Goal: Transaction & Acquisition: Purchase product/service

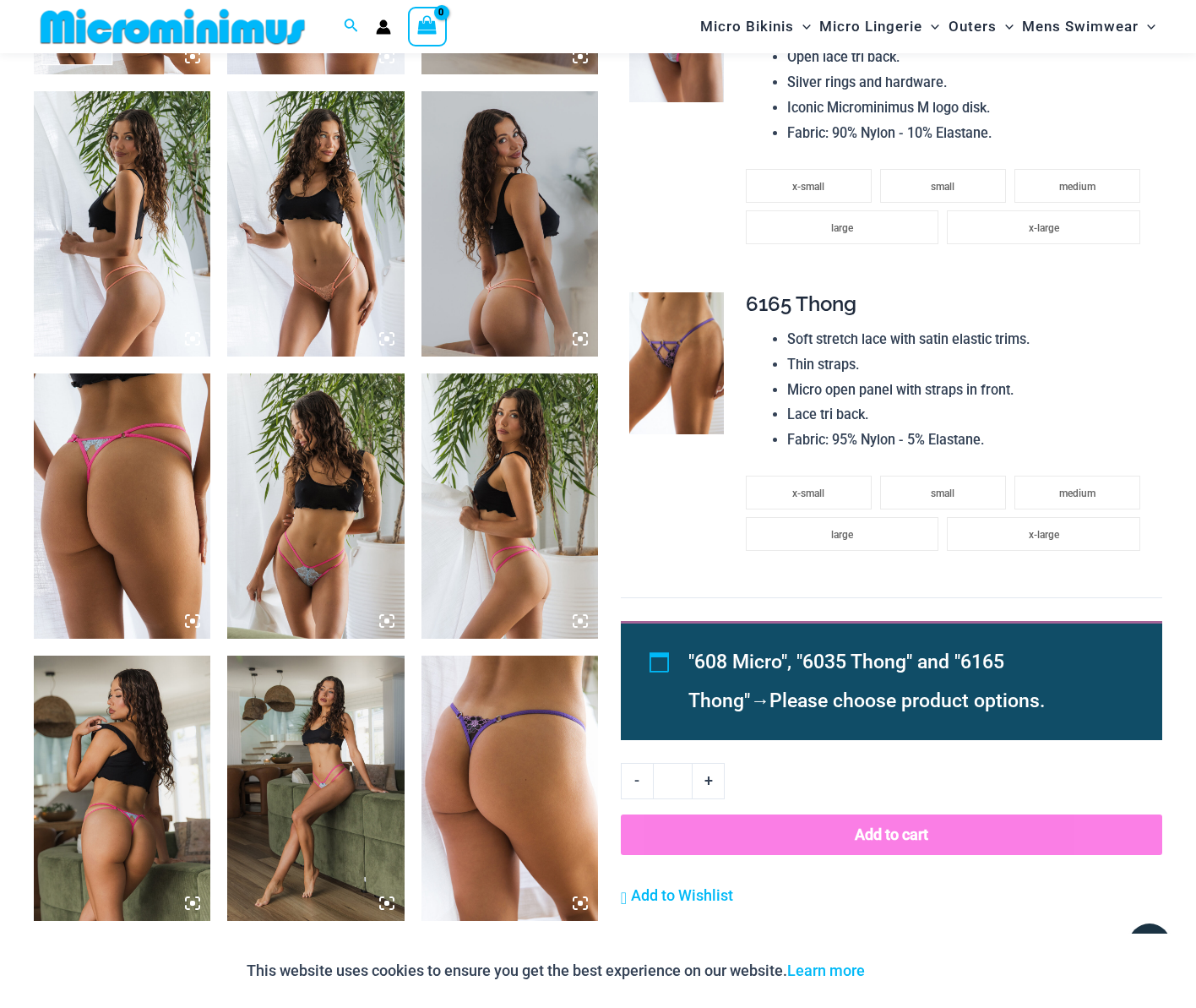
scroll to position [1168, 0]
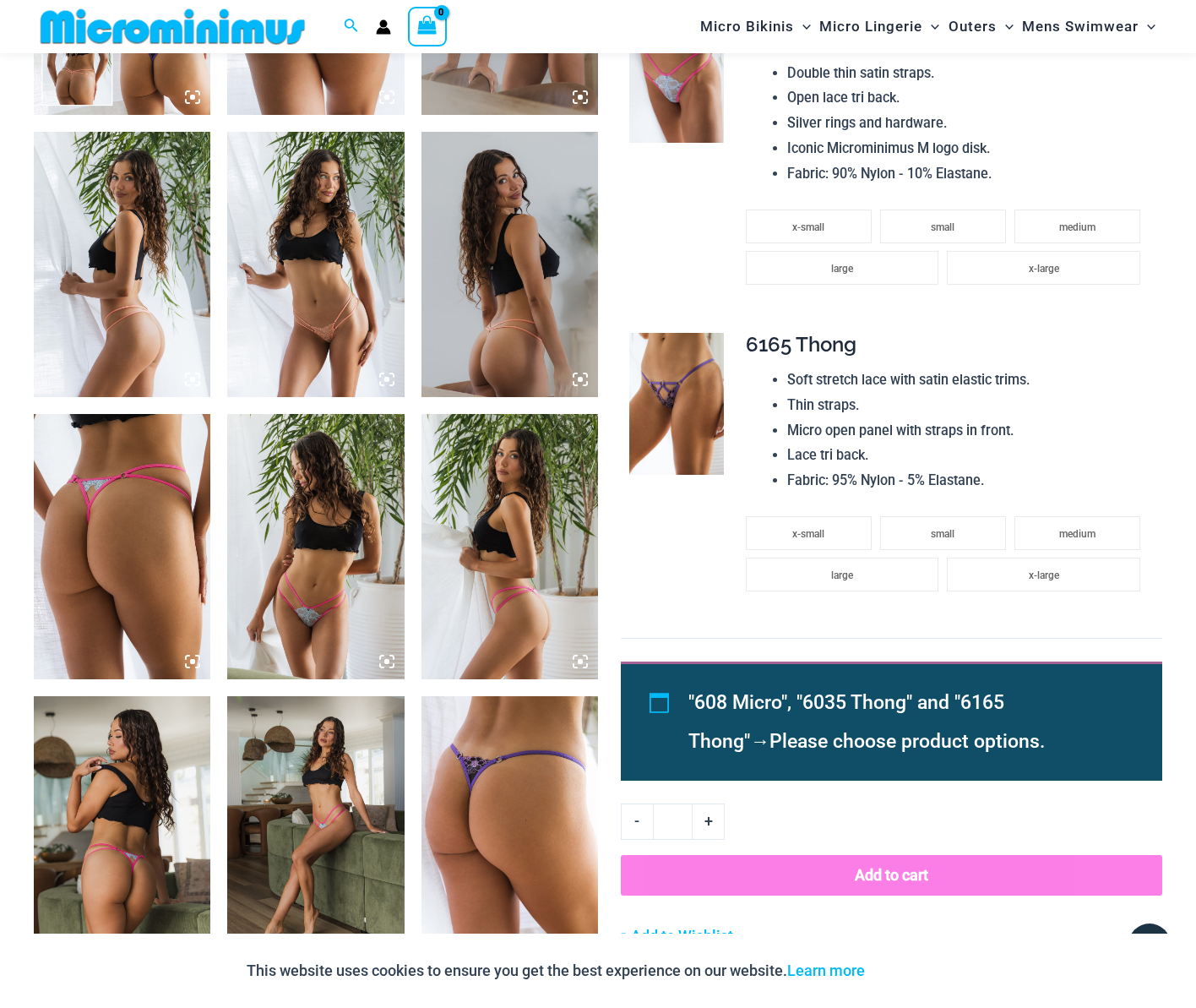
click at [519, 331] on img at bounding box center [509, 264] width 176 height 265
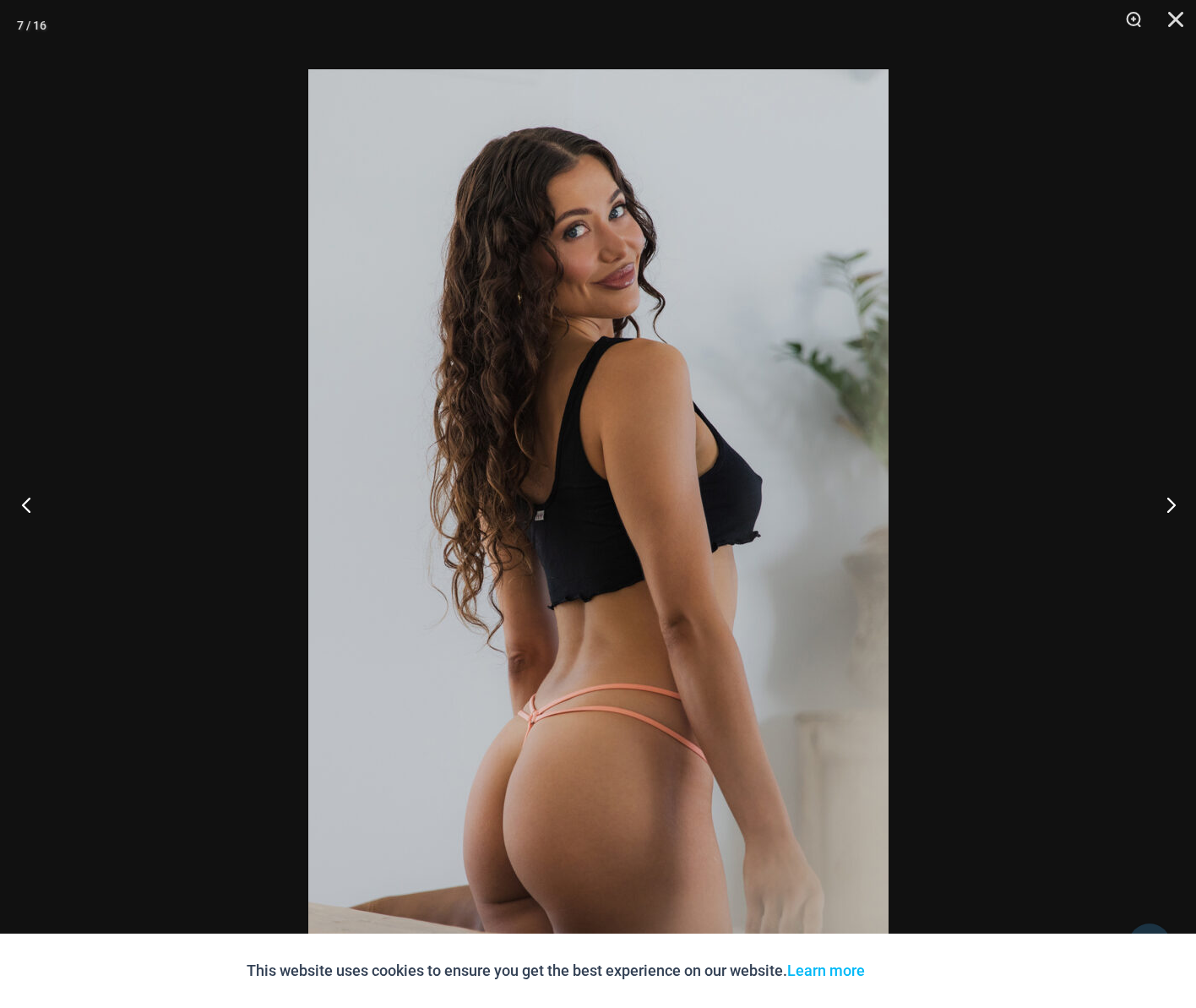
click at [33, 507] on button "Previous" at bounding box center [32, 504] width 64 height 84
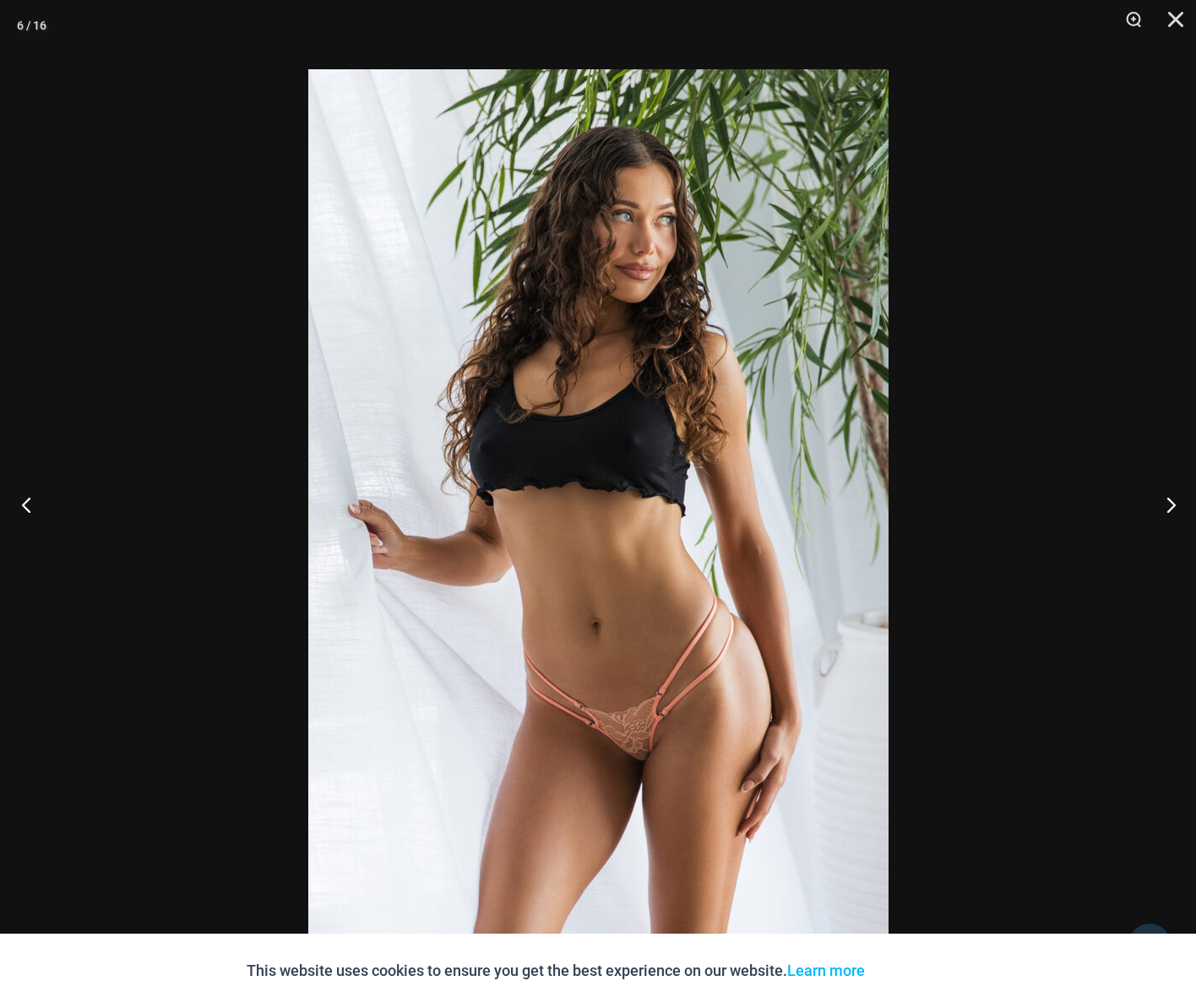
click at [33, 507] on button "Previous" at bounding box center [32, 504] width 64 height 84
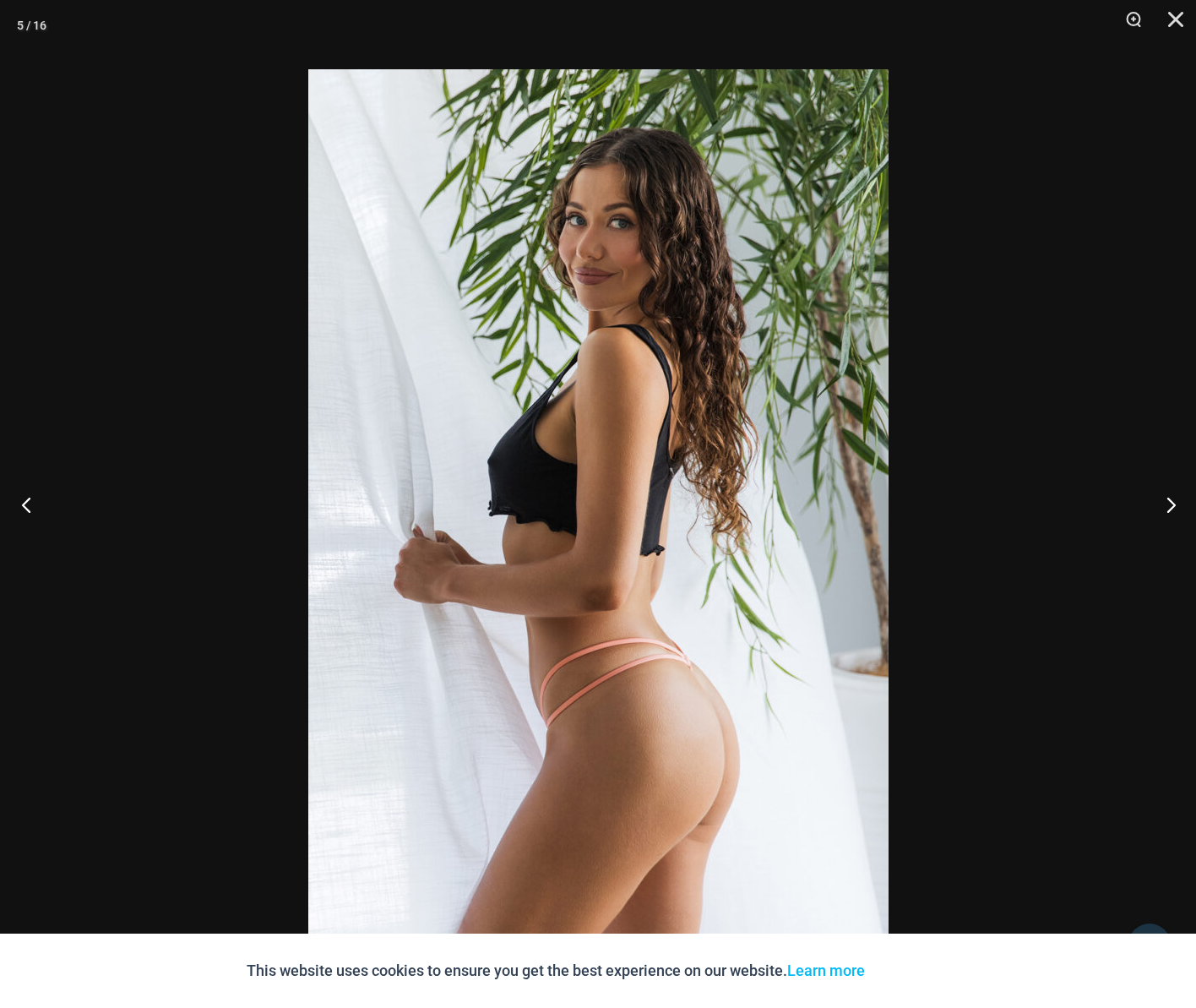
click at [33, 507] on button "Previous" at bounding box center [32, 504] width 64 height 84
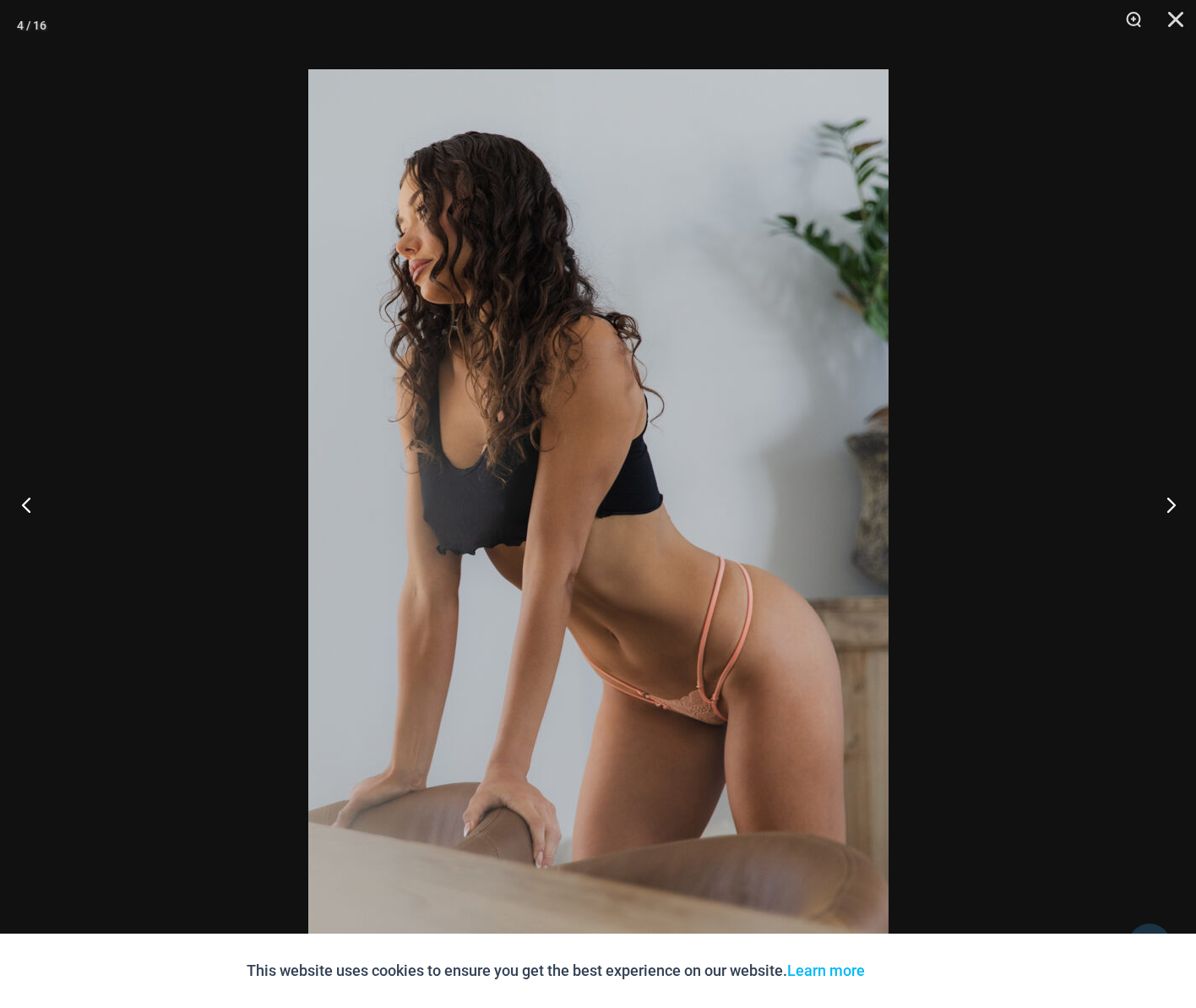
click at [33, 507] on button "Previous" at bounding box center [32, 504] width 64 height 84
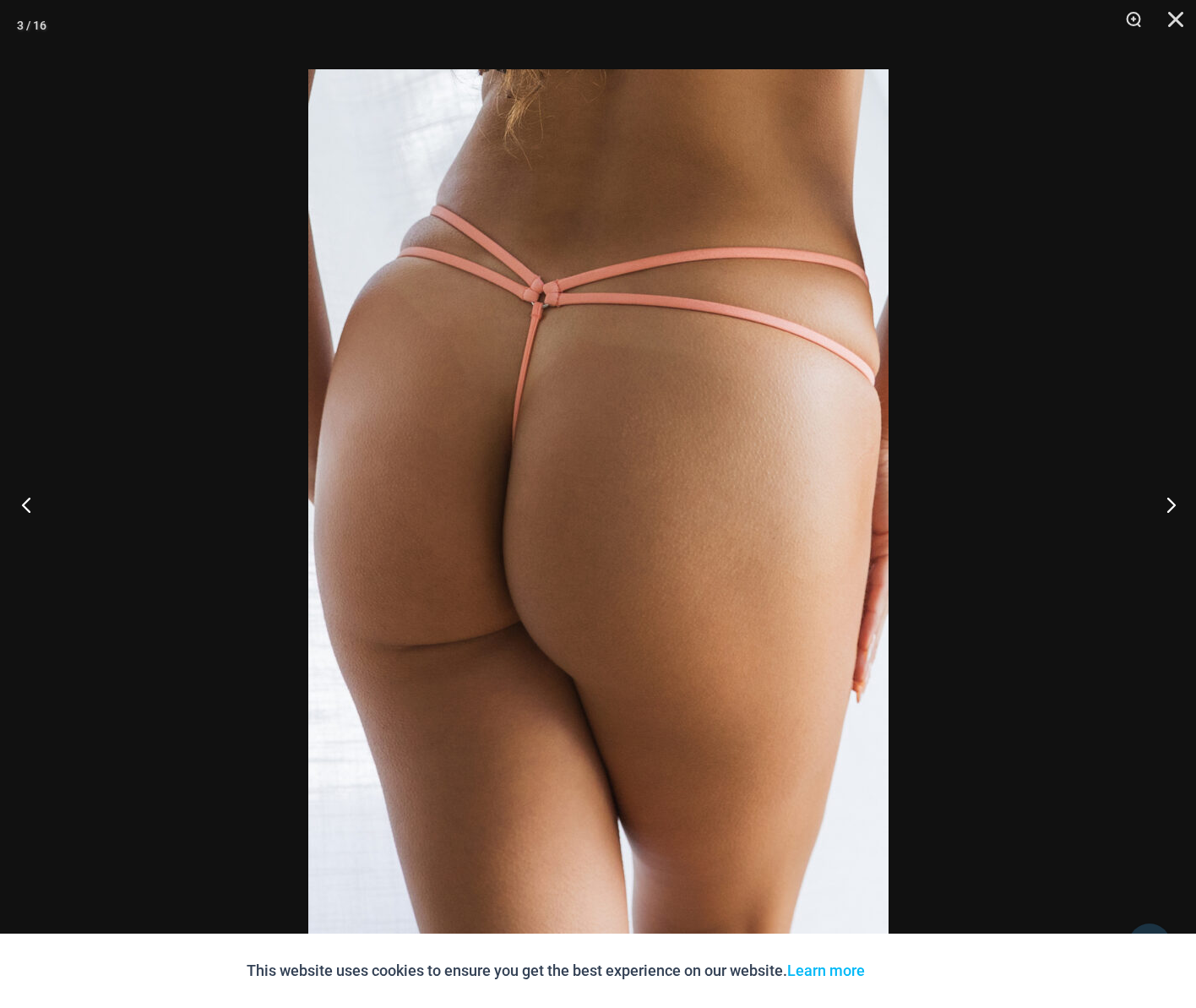
click at [33, 507] on button "Previous" at bounding box center [32, 504] width 64 height 84
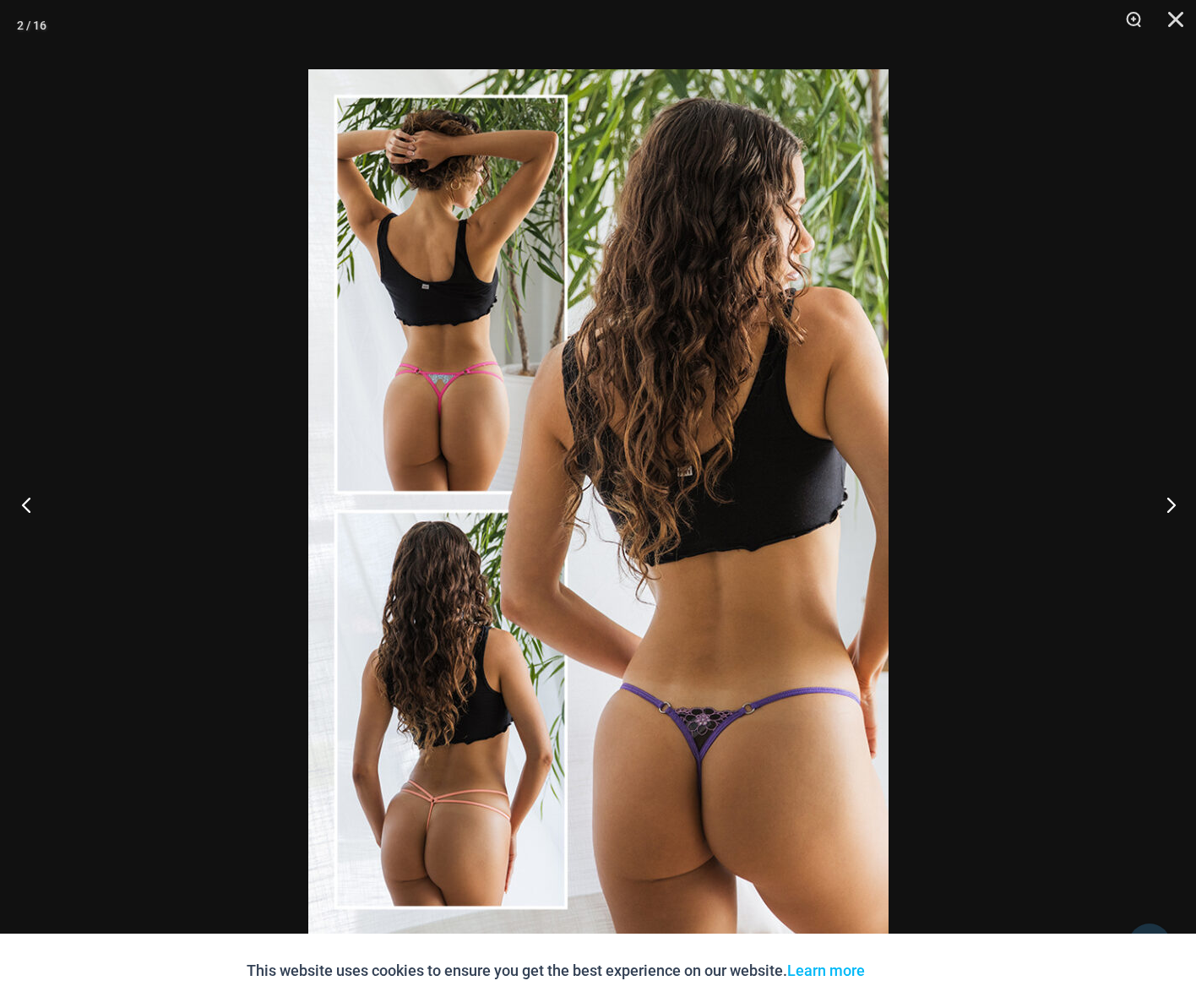
click at [33, 507] on button "Previous" at bounding box center [32, 504] width 64 height 84
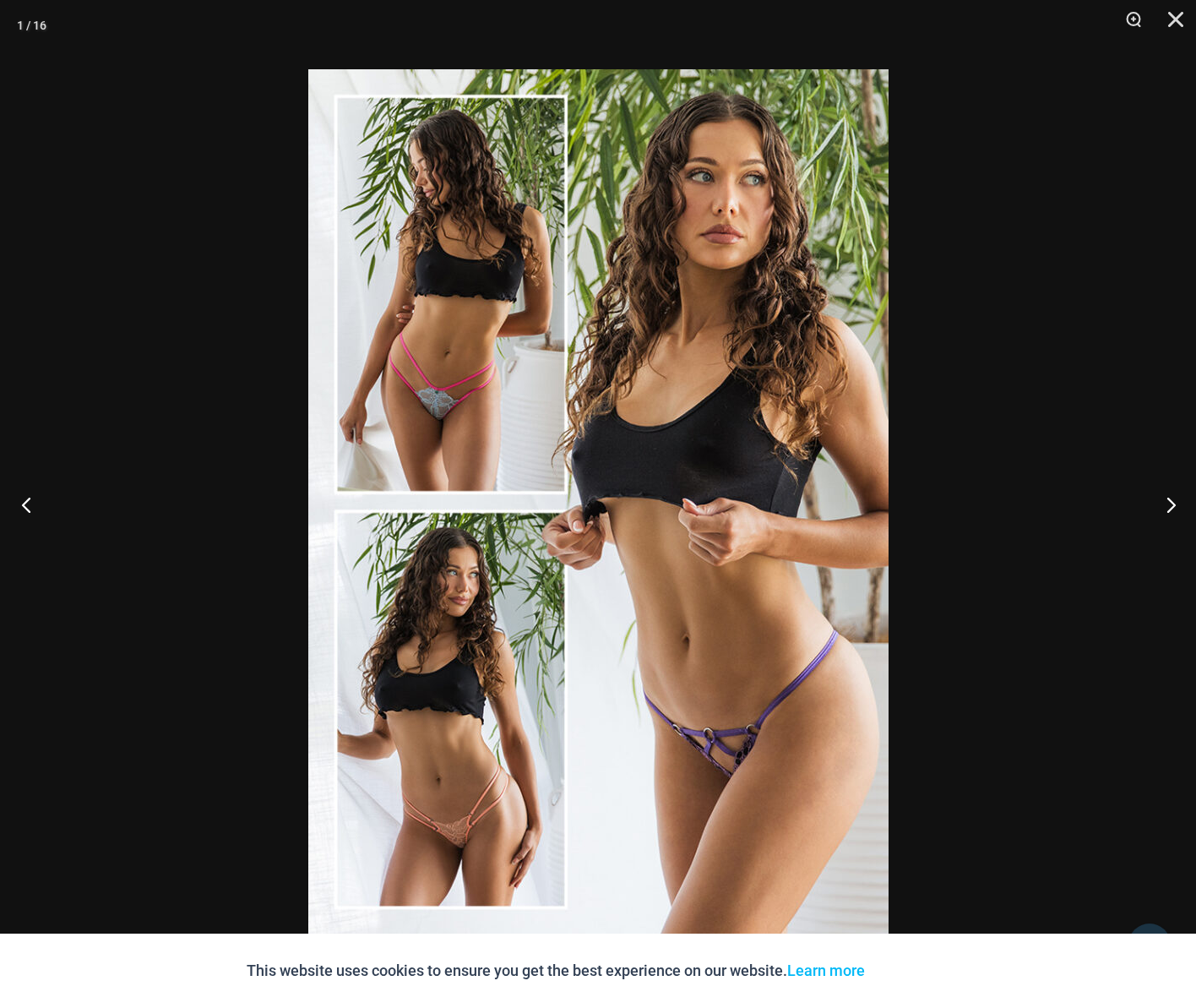
click at [33, 507] on button "Previous" at bounding box center [32, 504] width 64 height 84
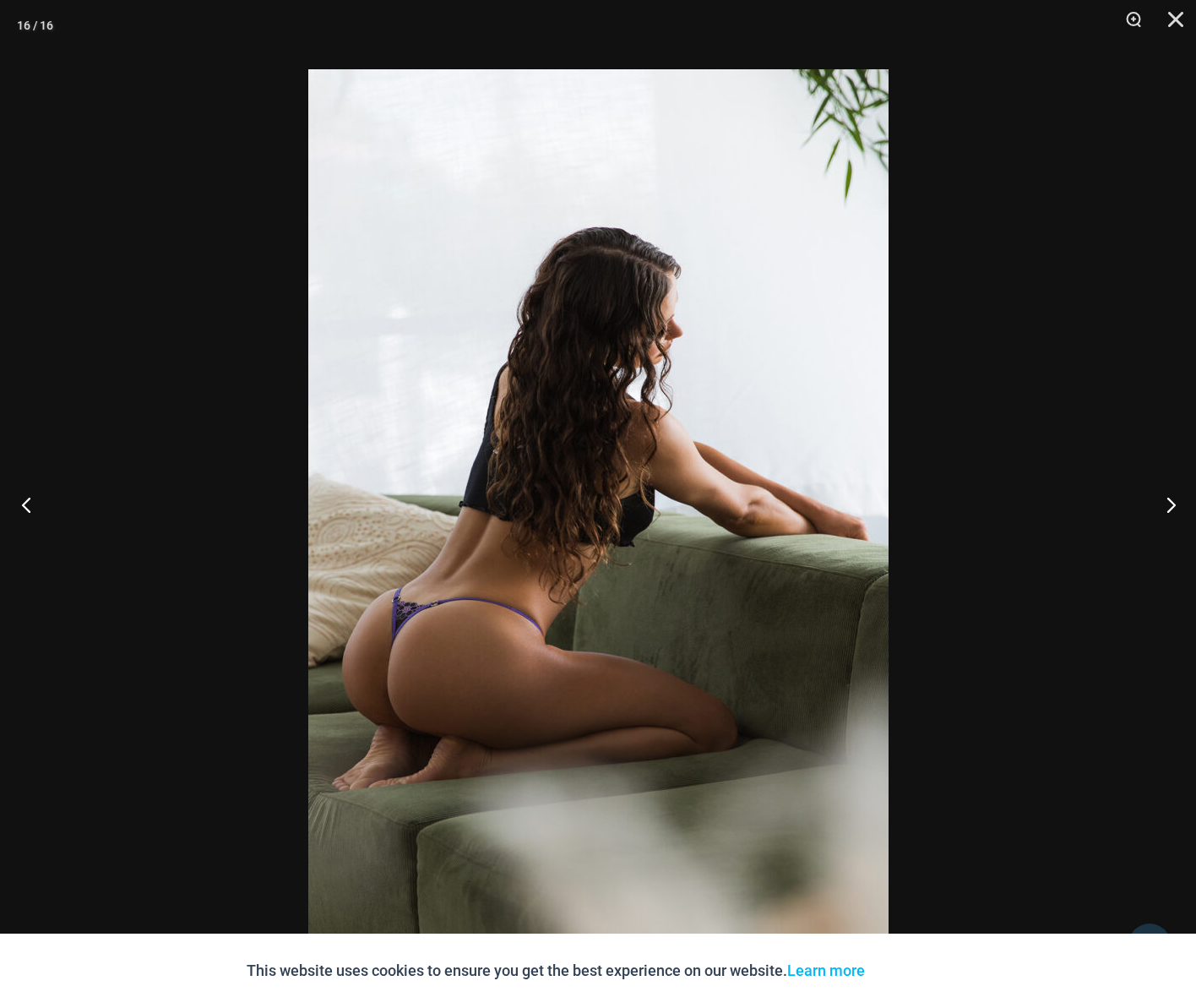
click at [33, 507] on button "Previous" at bounding box center [32, 504] width 64 height 84
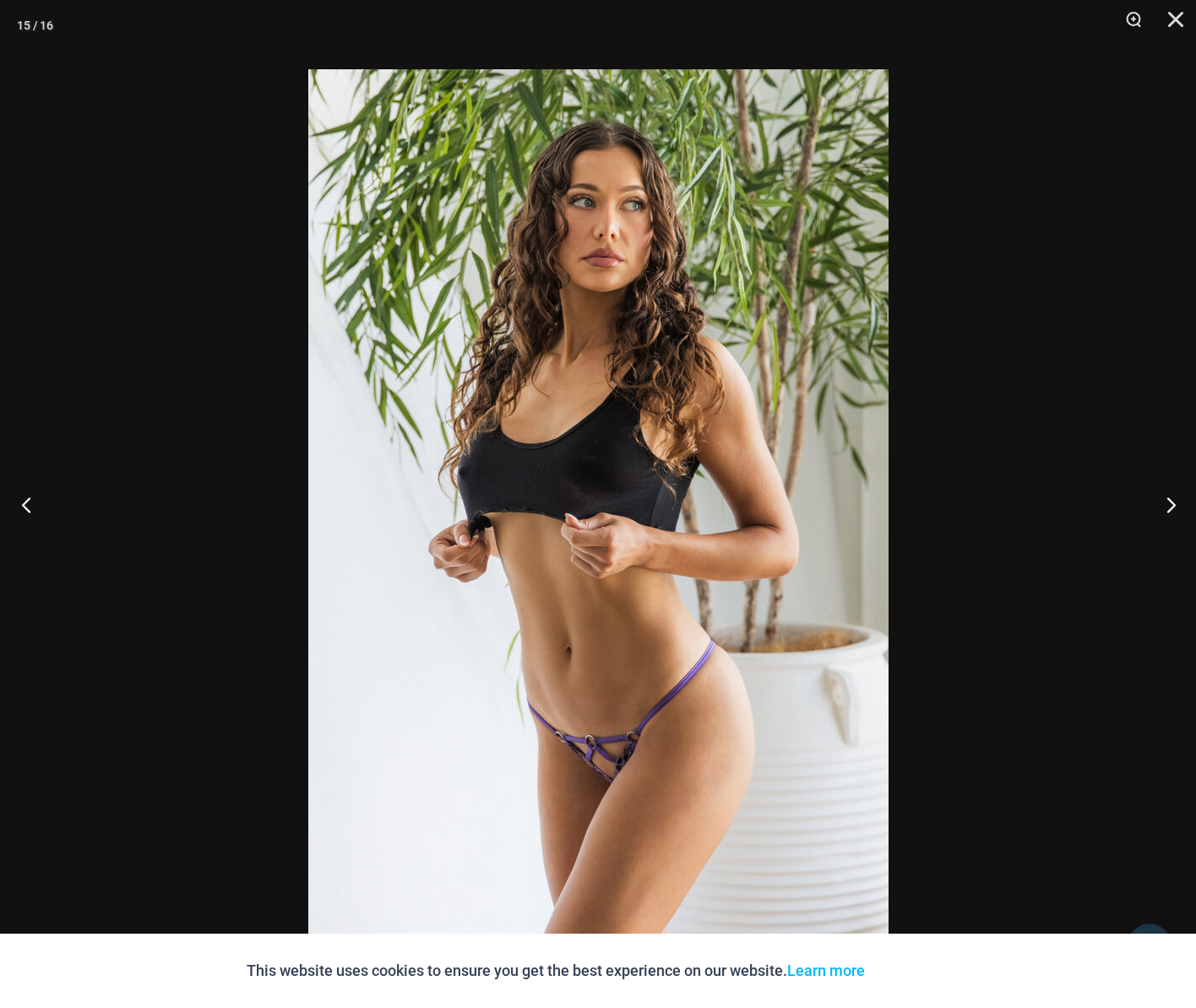
click at [33, 507] on button "Previous" at bounding box center [32, 504] width 64 height 84
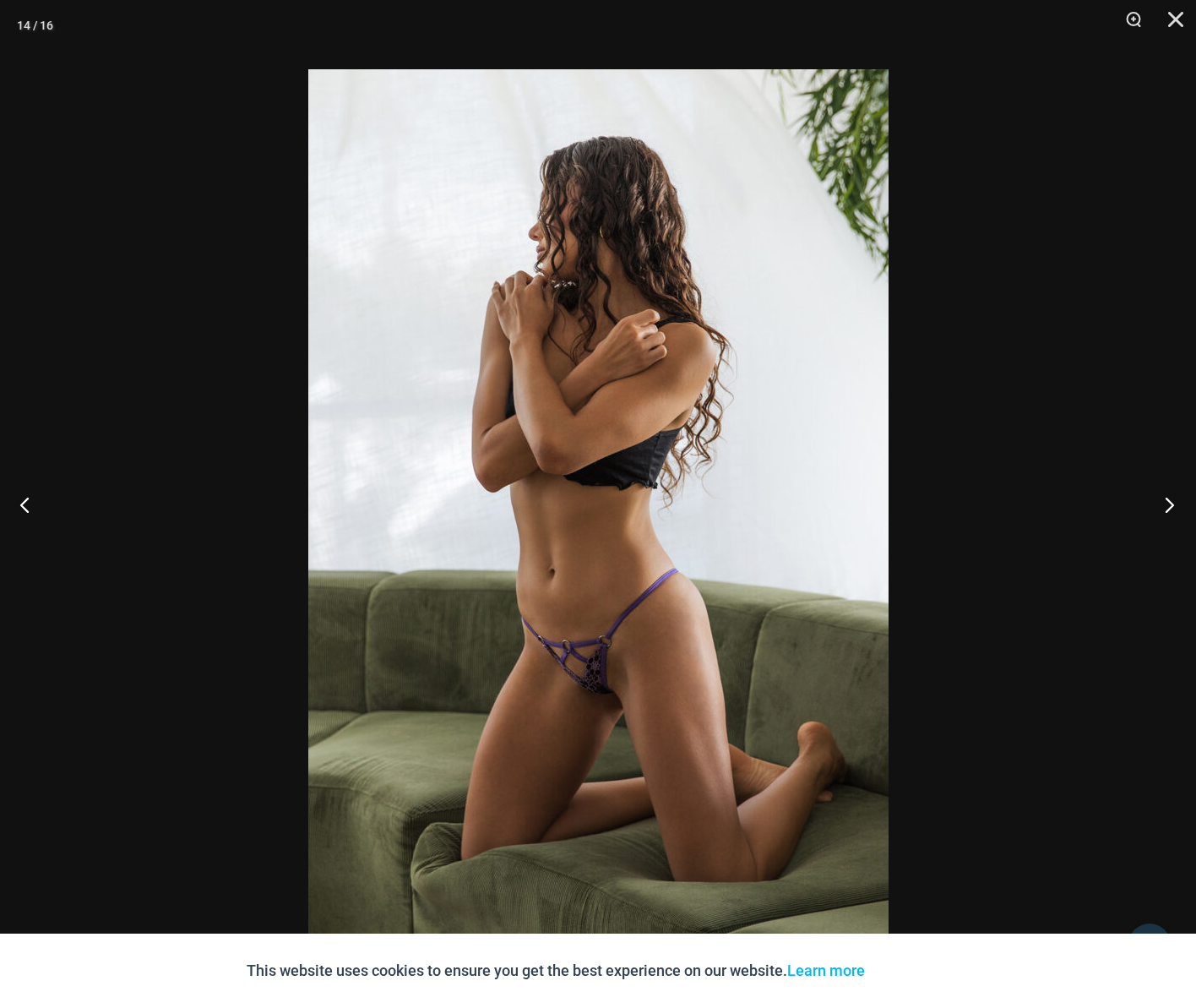
click at [1167, 499] on button "Next" at bounding box center [1165, 504] width 64 height 84
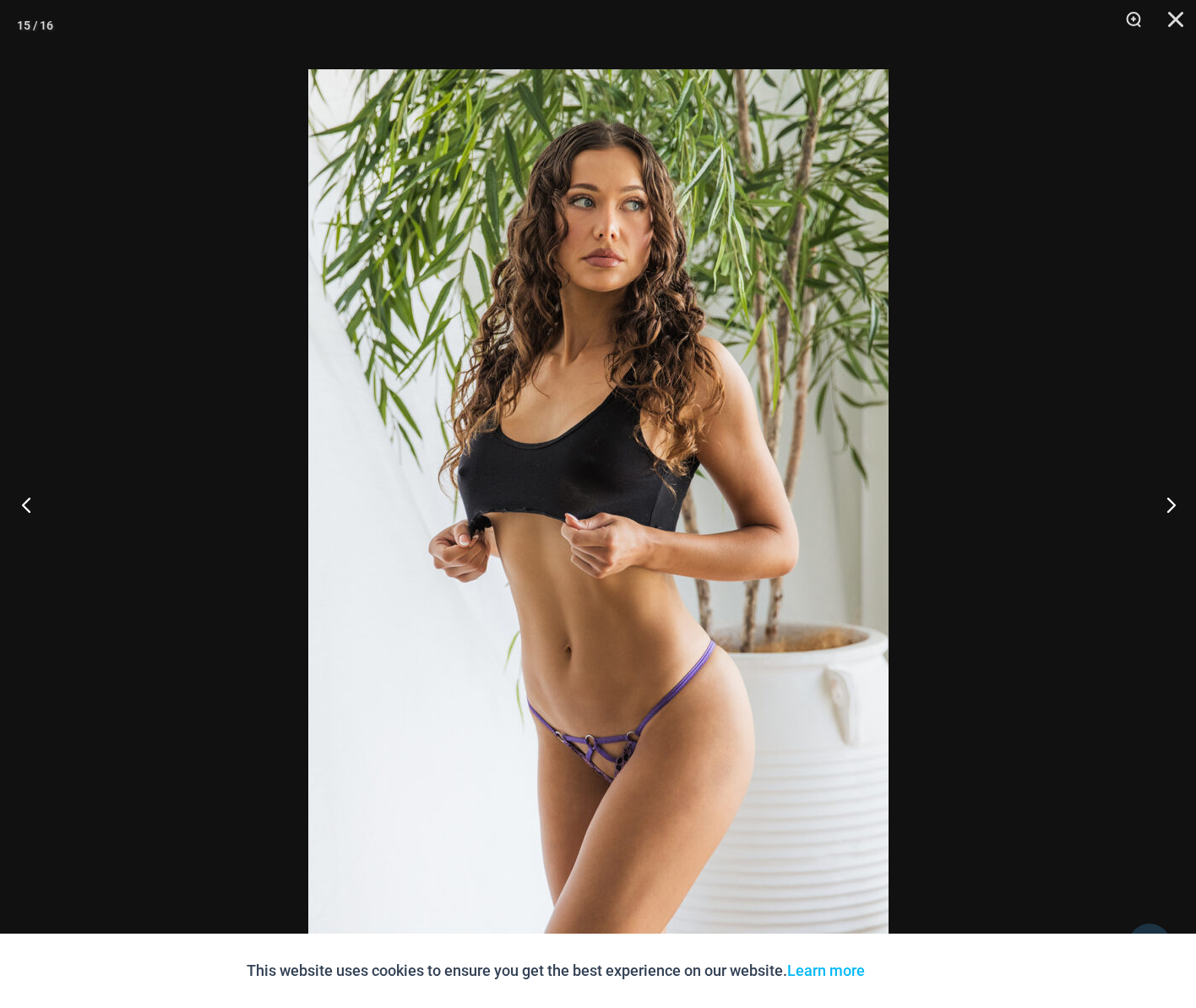
click at [30, 504] on button "Previous" at bounding box center [32, 504] width 64 height 84
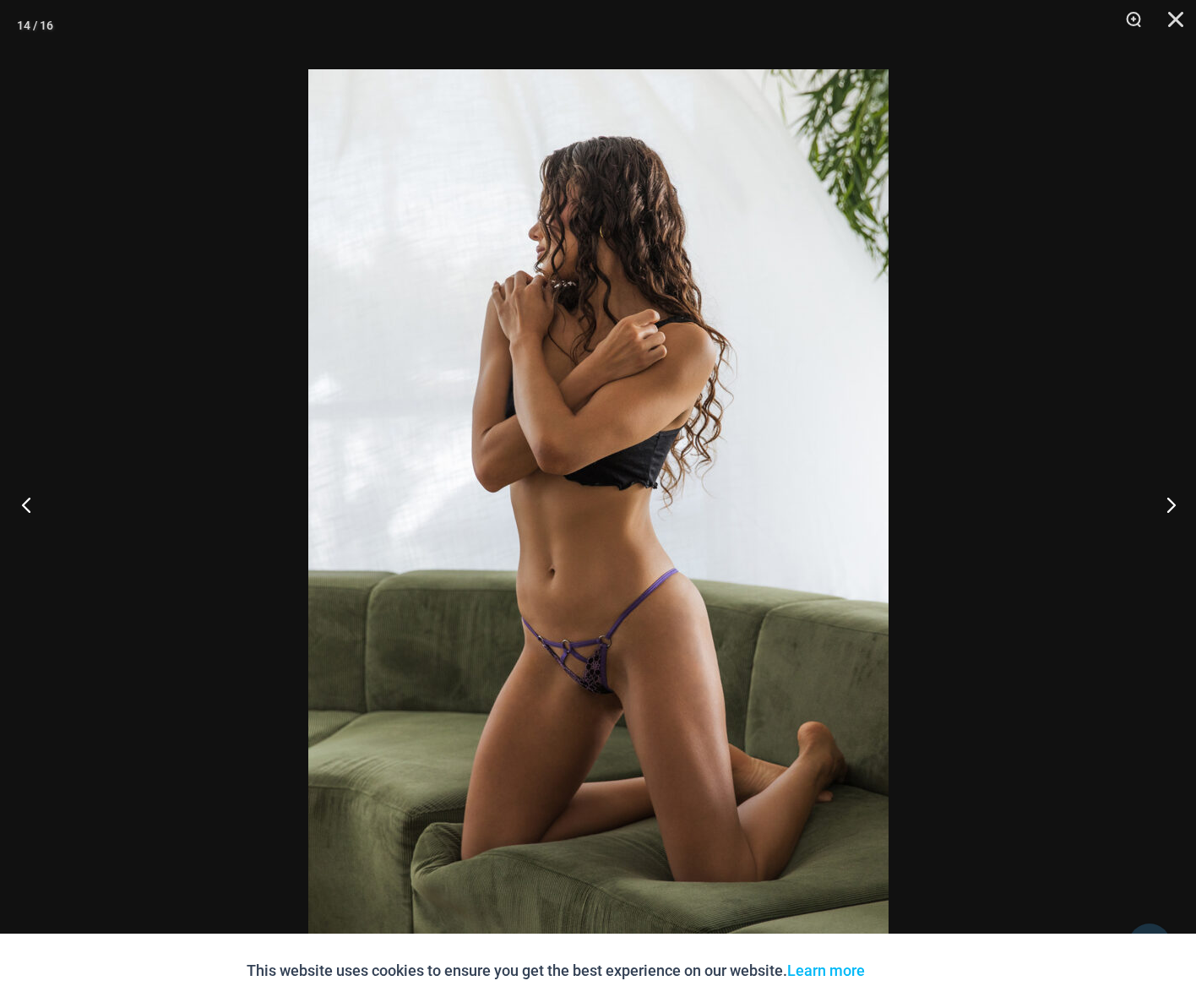
click at [32, 504] on button "Previous" at bounding box center [32, 504] width 64 height 84
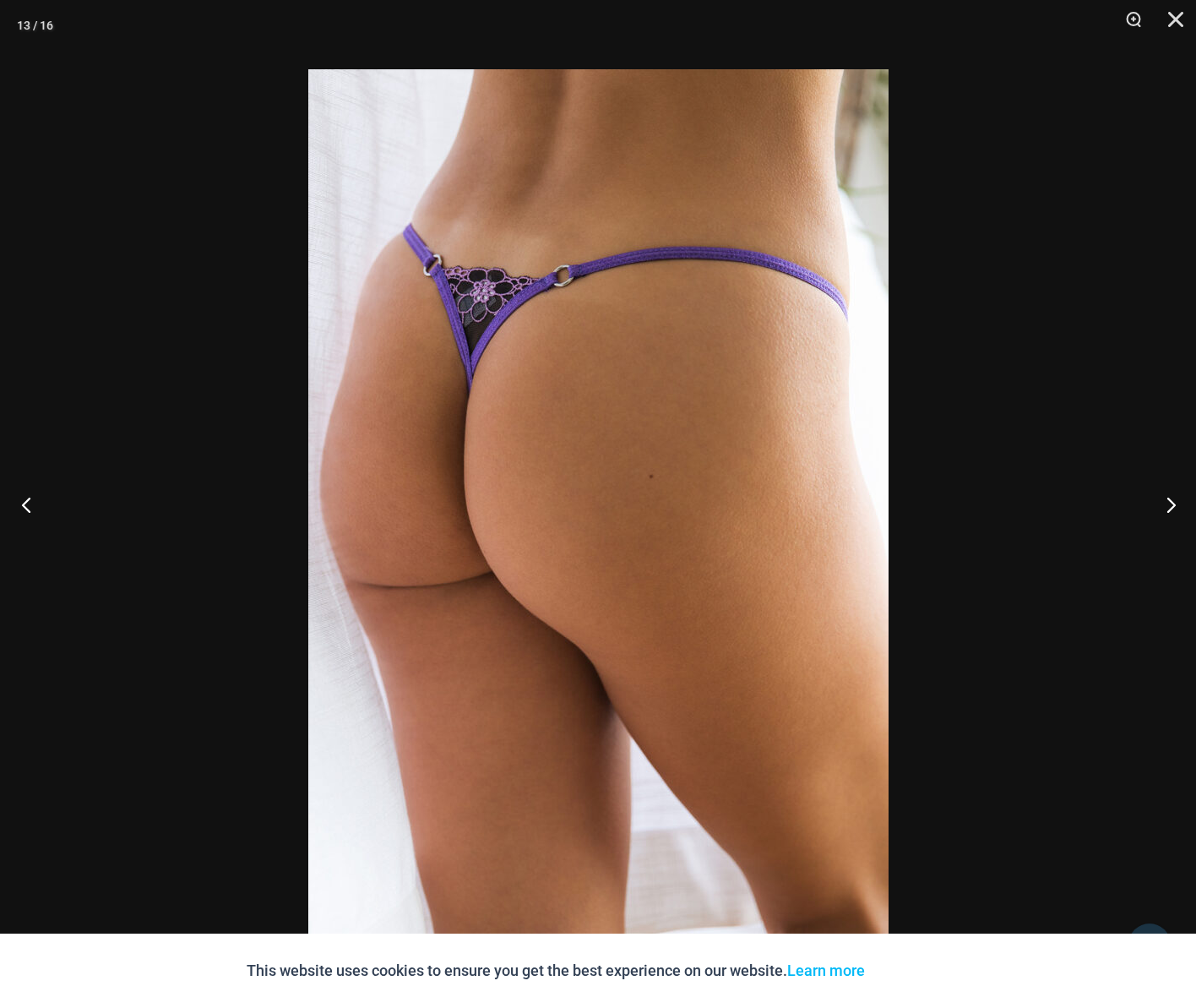
click at [32, 504] on button "Previous" at bounding box center [32, 504] width 64 height 84
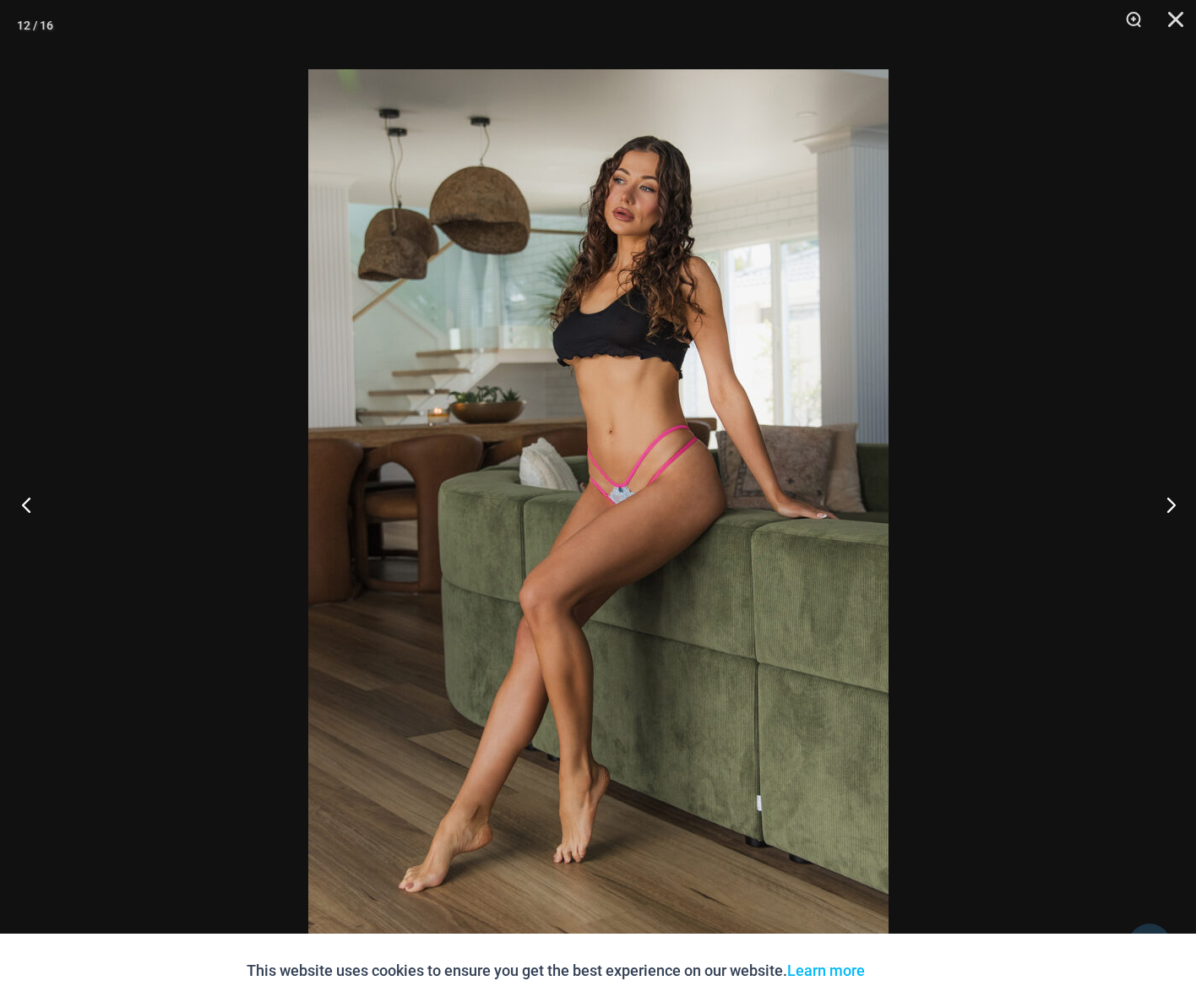
click at [32, 504] on button "Previous" at bounding box center [32, 504] width 64 height 84
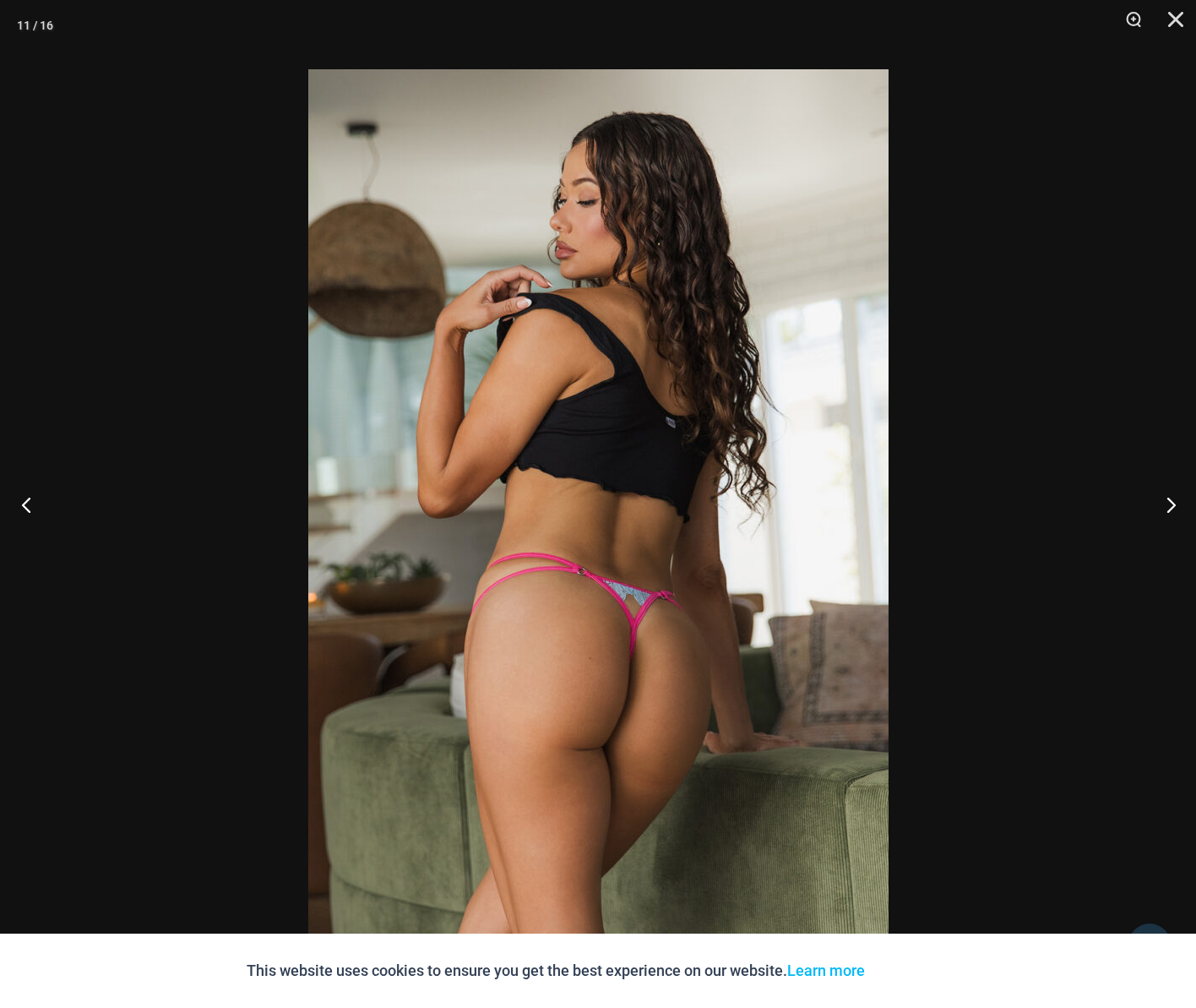
click at [32, 504] on button "Previous" at bounding box center [32, 504] width 64 height 84
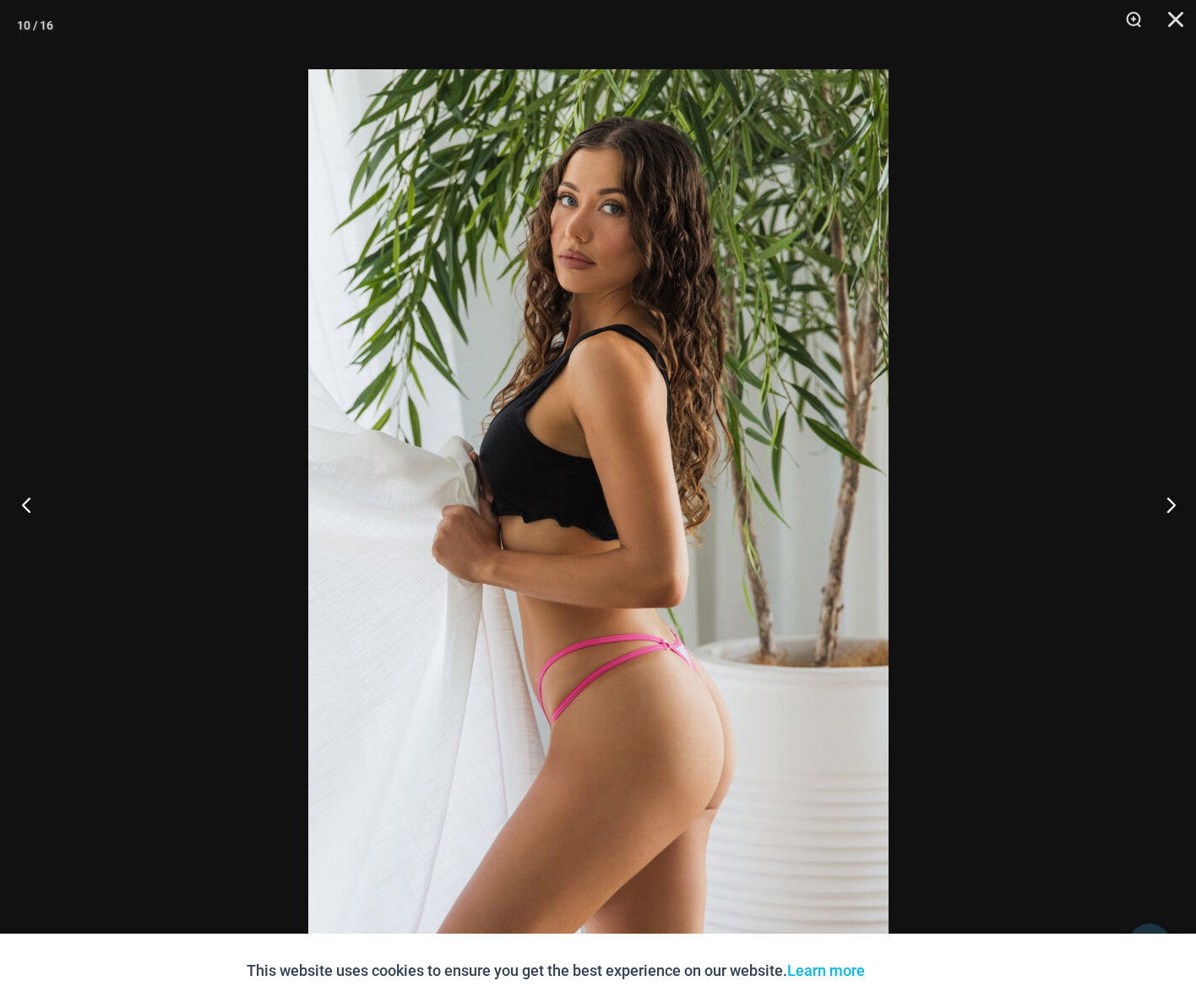
click at [32, 504] on button "Previous" at bounding box center [32, 504] width 64 height 84
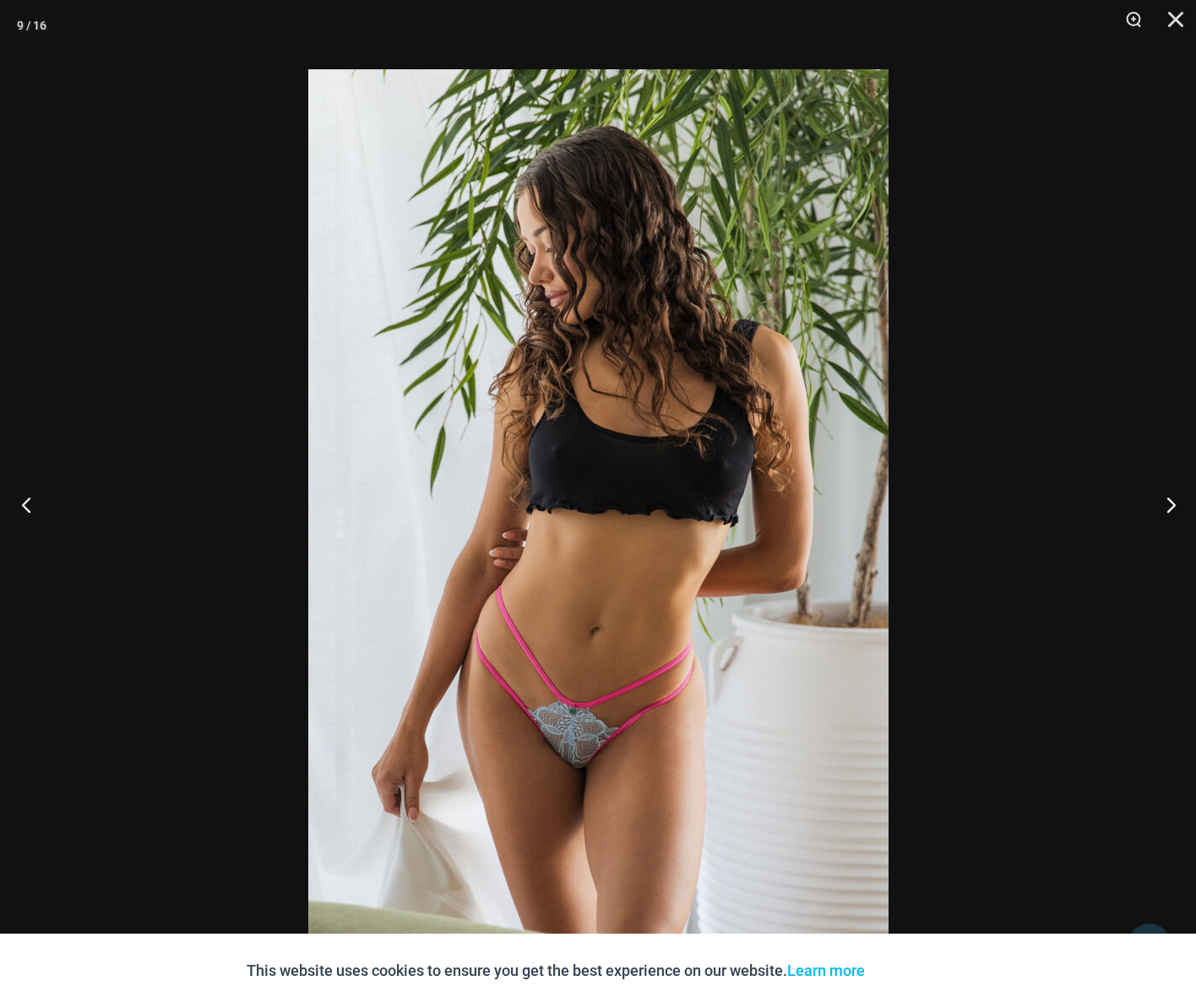
click at [32, 505] on button "Previous" at bounding box center [32, 504] width 64 height 84
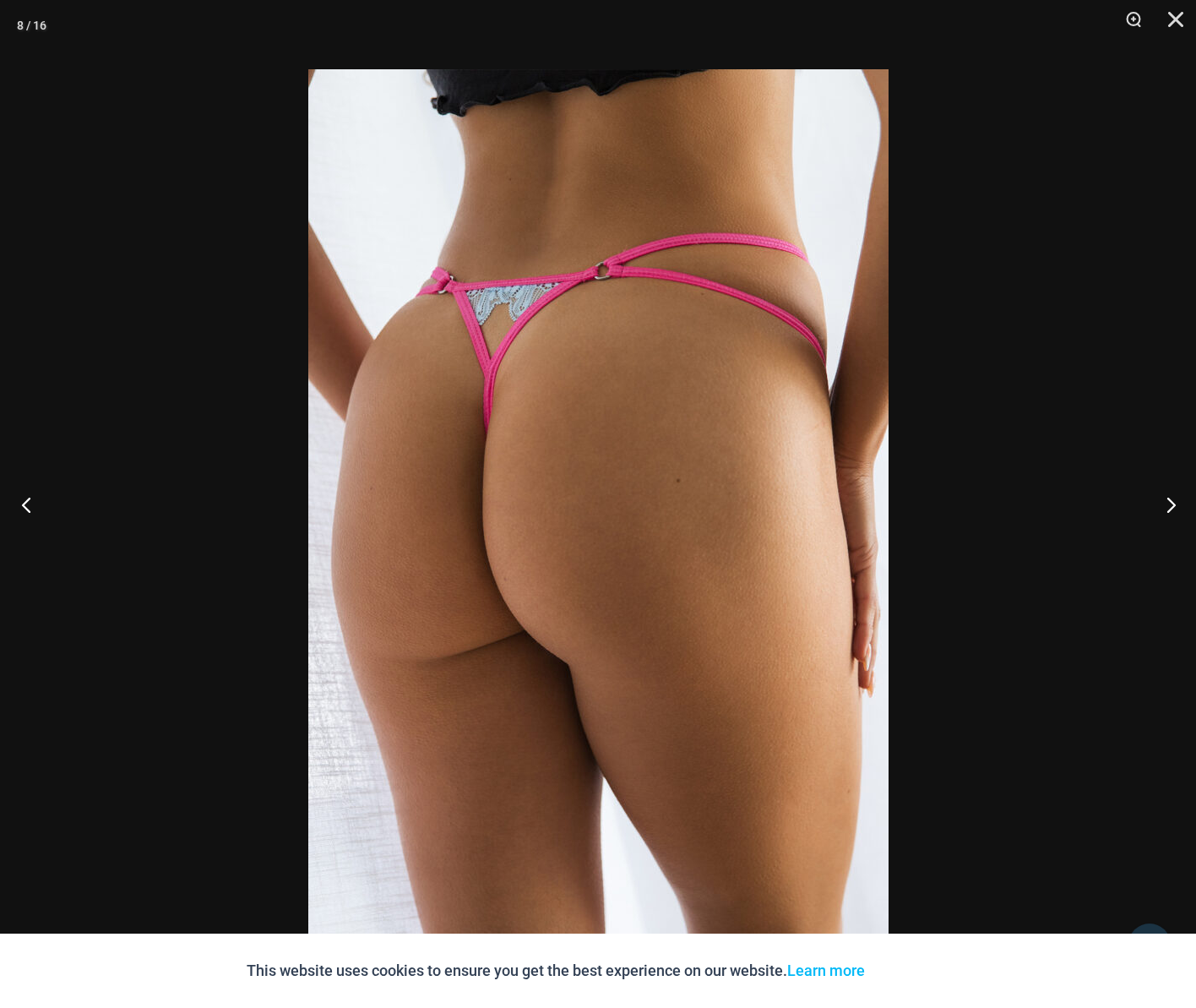
click at [32, 505] on button "Previous" at bounding box center [32, 504] width 64 height 84
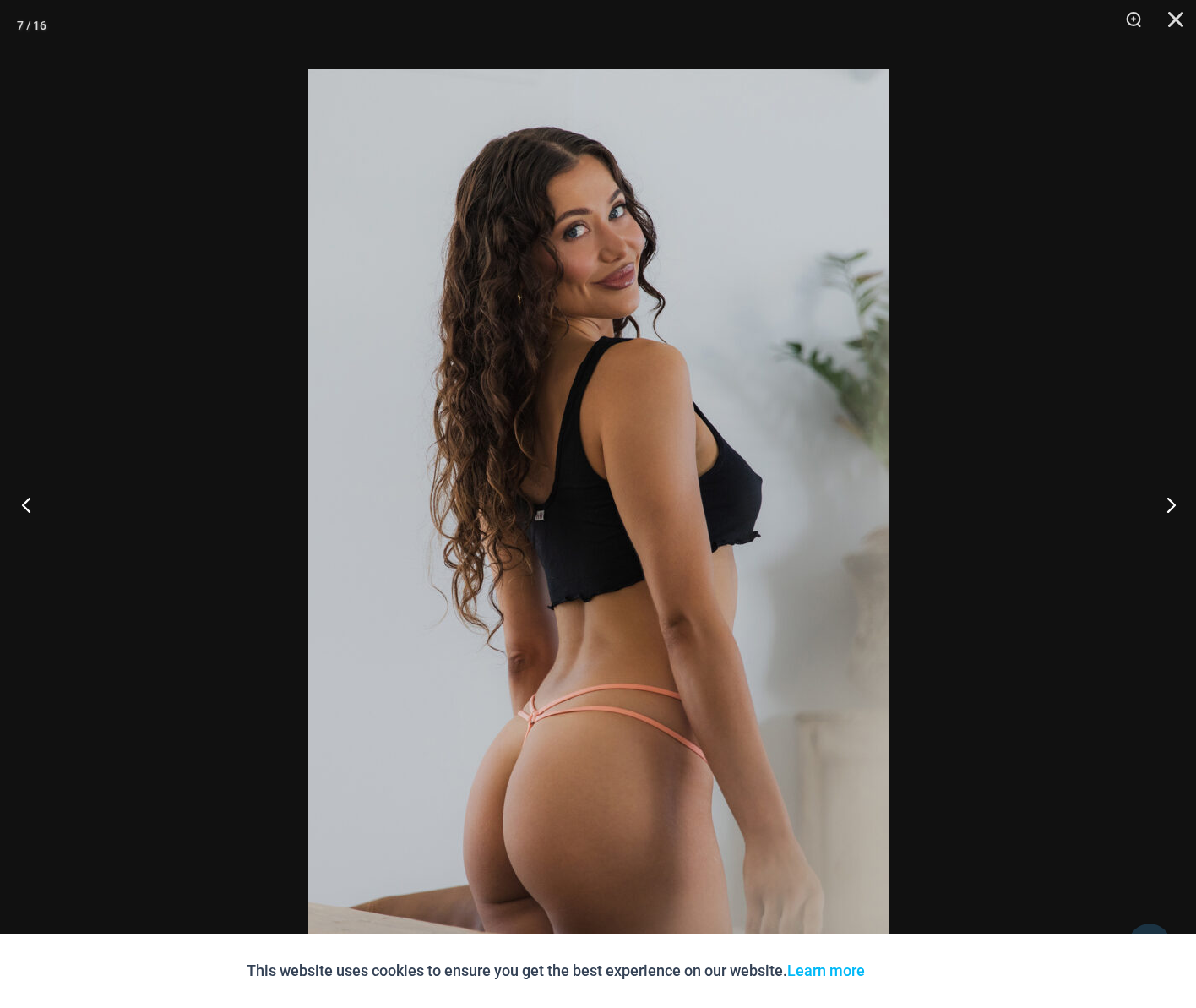
click at [32, 505] on button "Previous" at bounding box center [32, 504] width 64 height 84
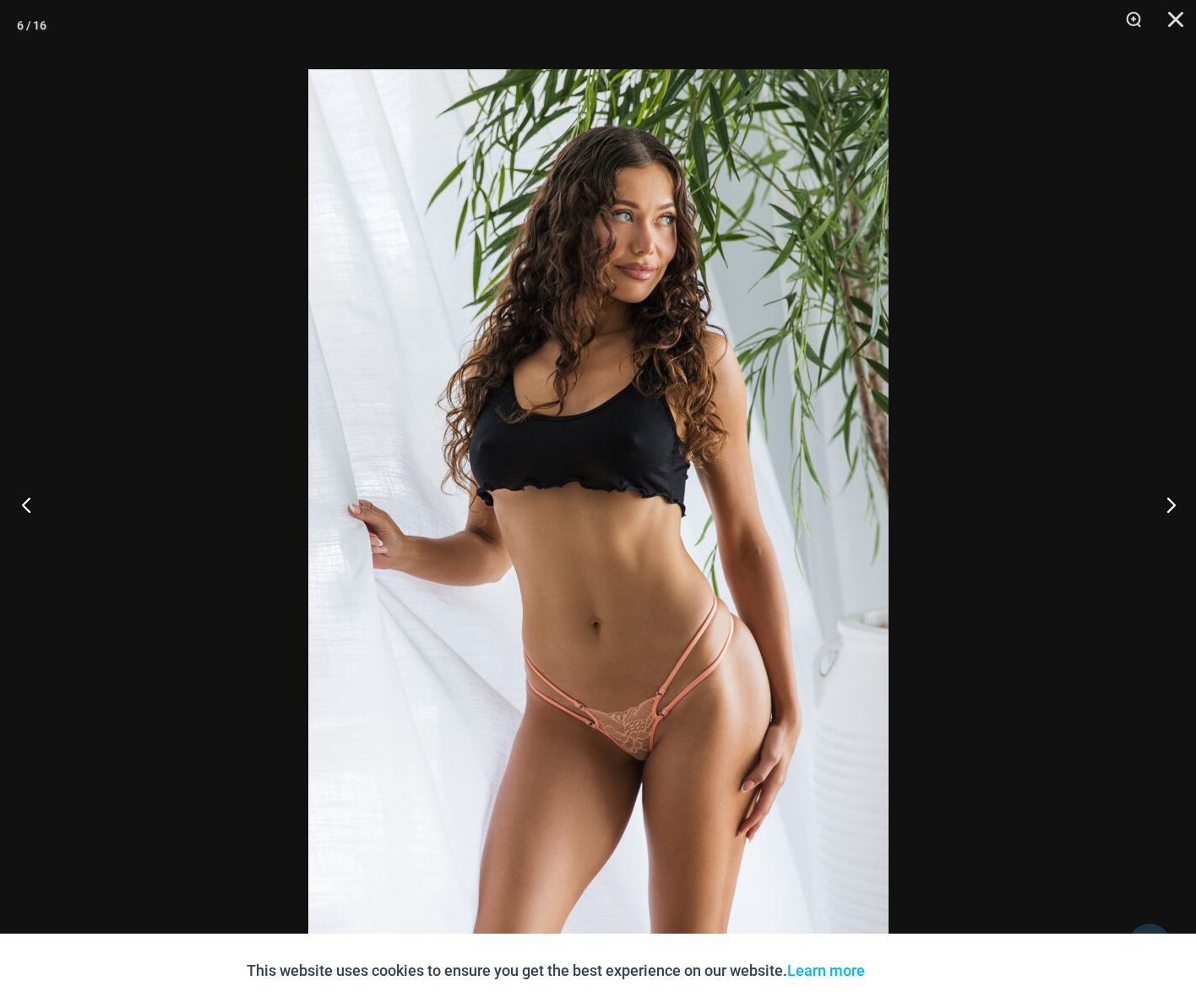
click at [32, 505] on button "Previous" at bounding box center [32, 504] width 64 height 84
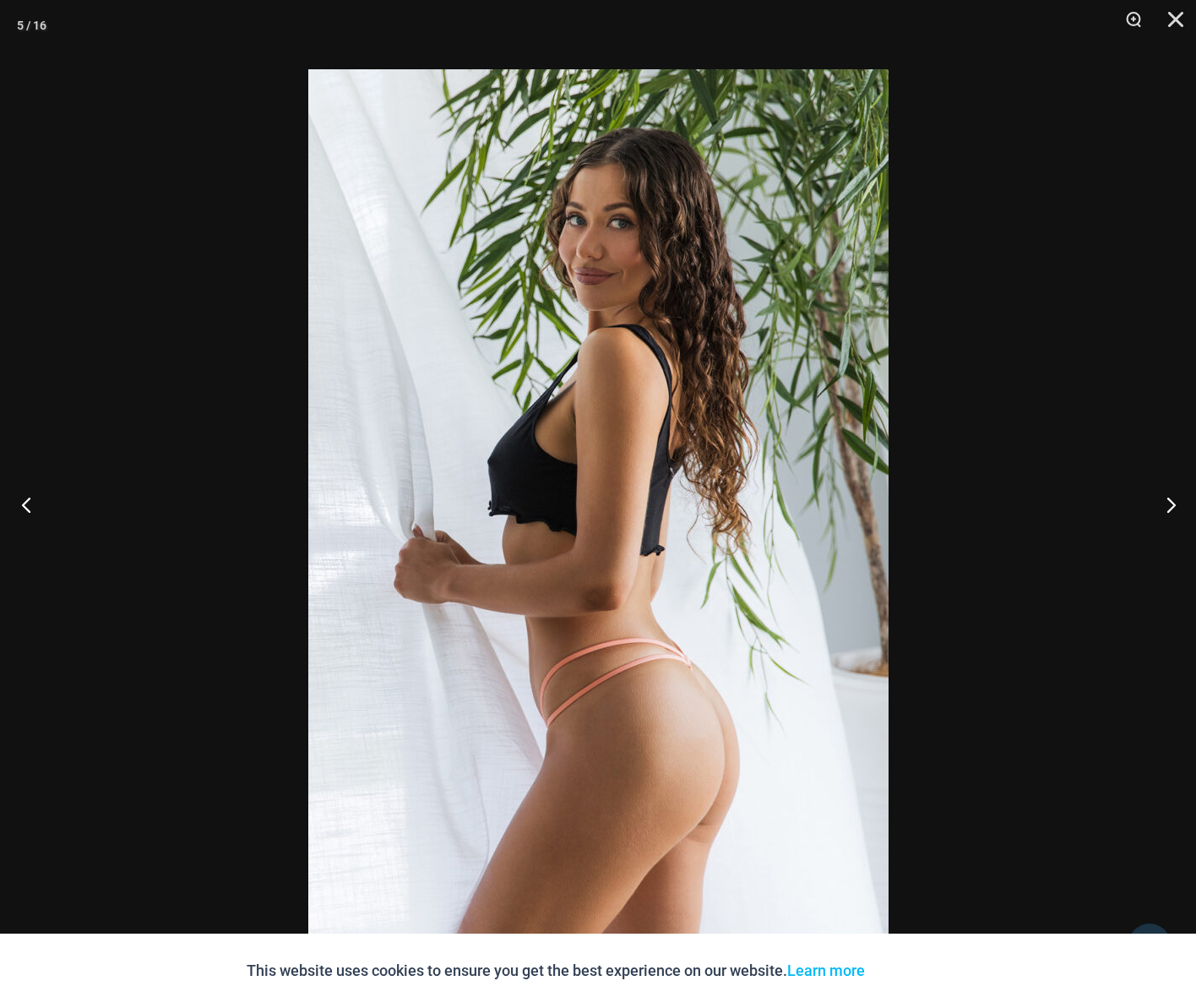
click at [33, 508] on button "Previous" at bounding box center [32, 504] width 64 height 84
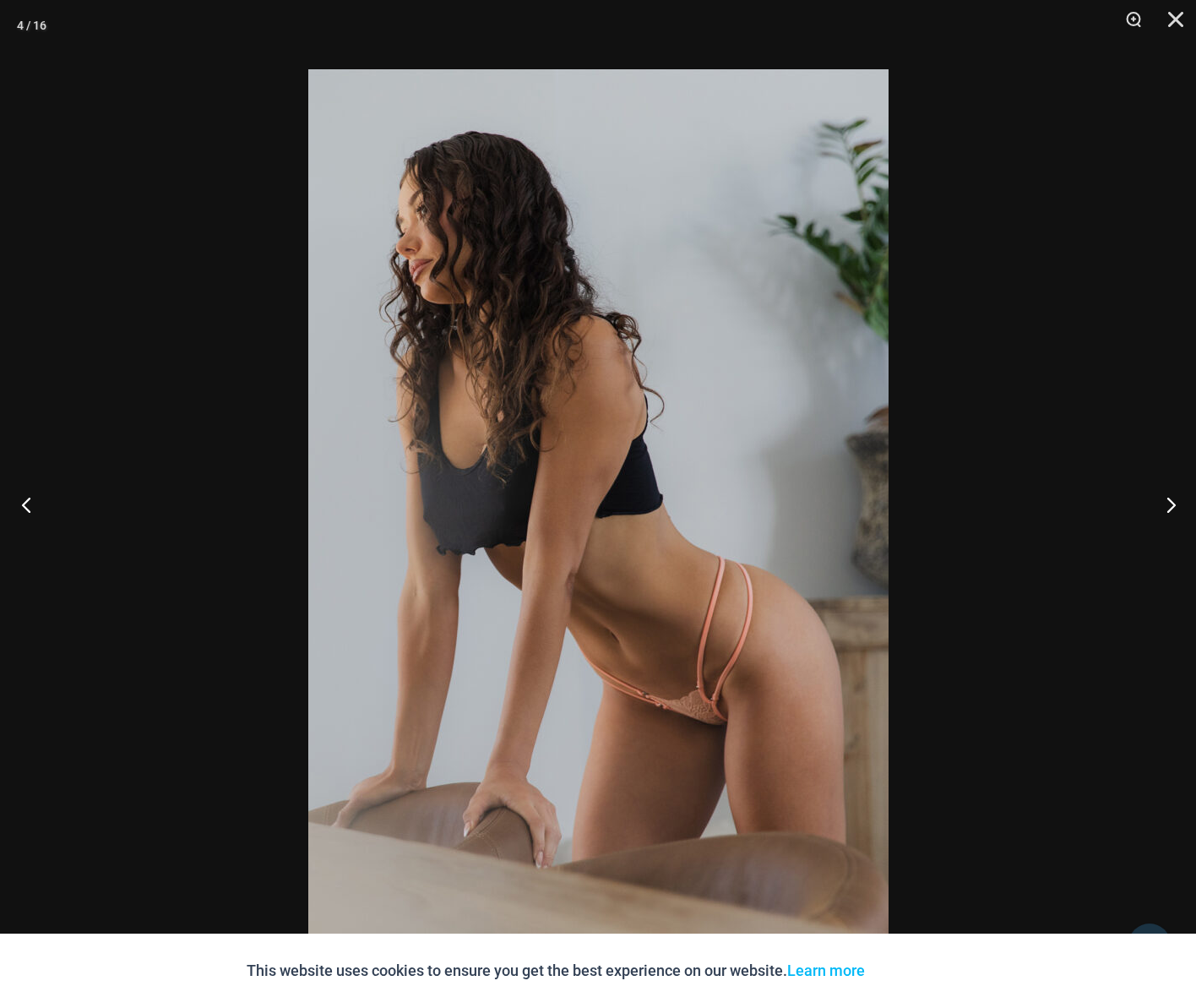
click at [35, 509] on button "Previous" at bounding box center [32, 504] width 64 height 84
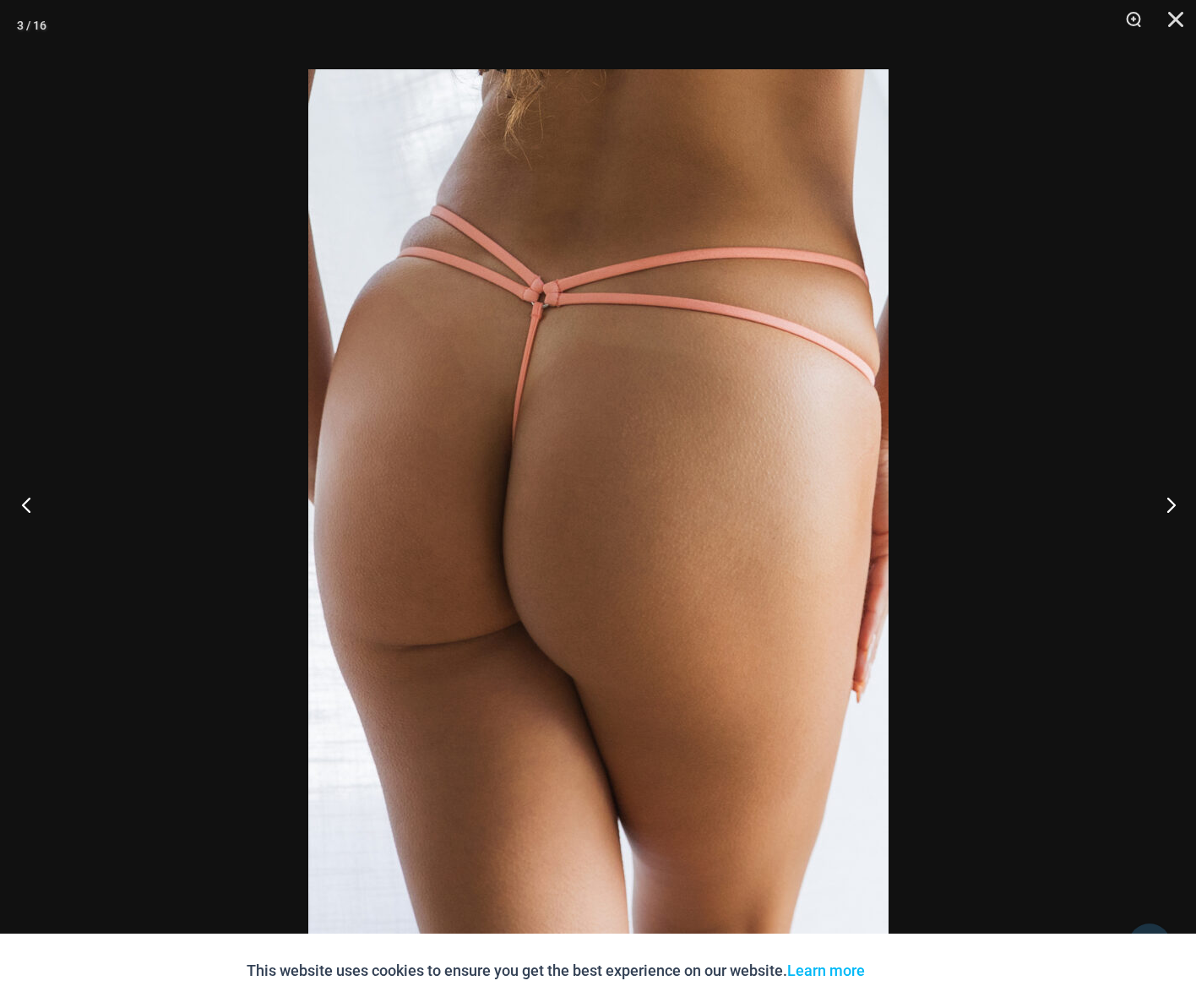
click at [35, 506] on button "Previous" at bounding box center [32, 504] width 64 height 84
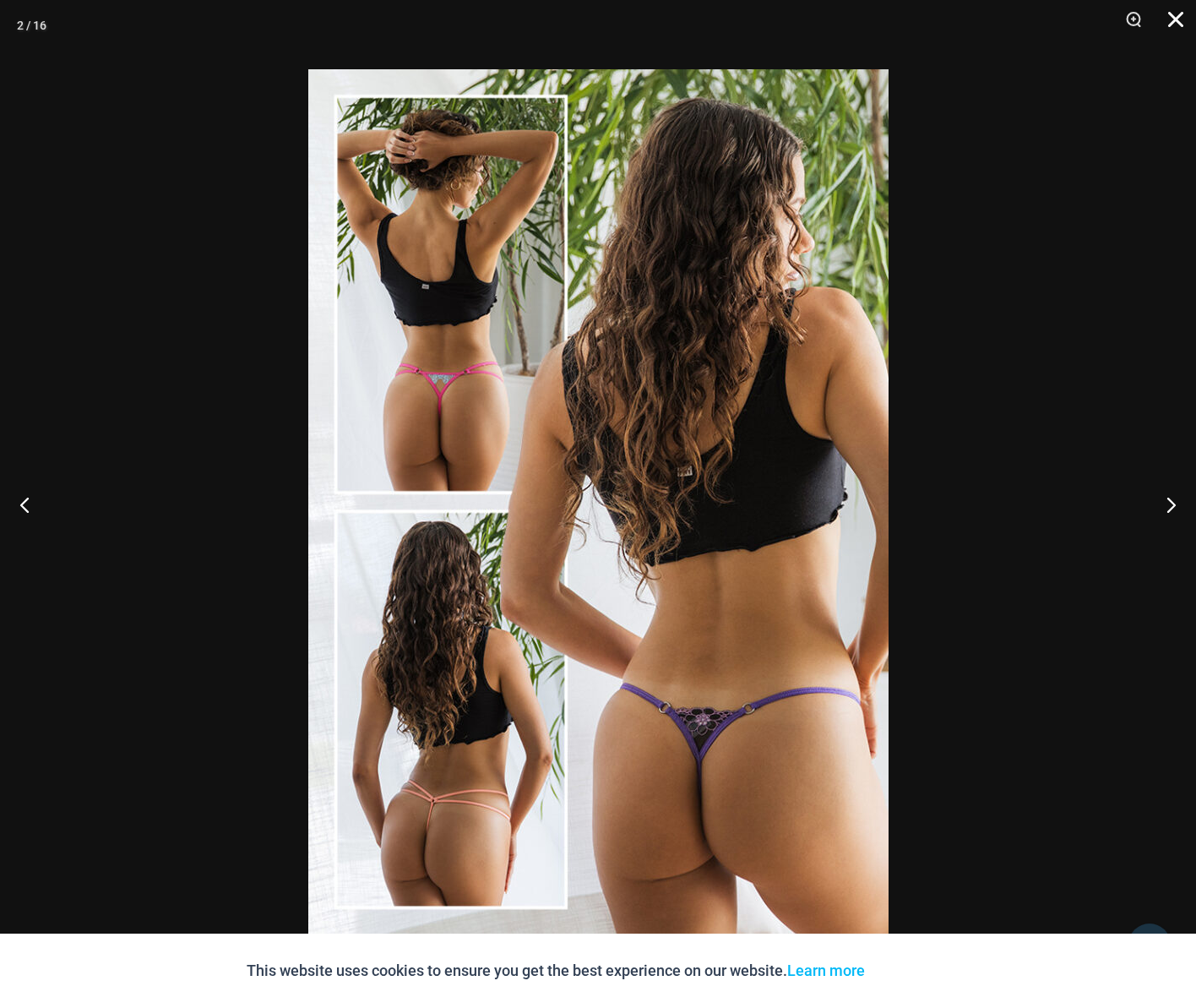
click at [1174, 15] on button "Close" at bounding box center [1170, 25] width 43 height 51
